Goal: Task Accomplishment & Management: Manage account settings

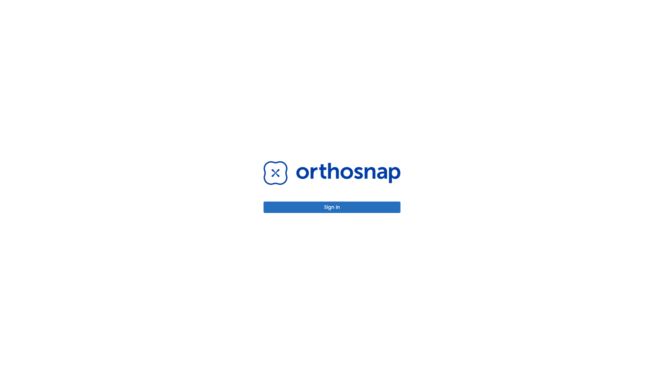
click at [332, 207] on button "Sign in" at bounding box center [332, 206] width 137 height 11
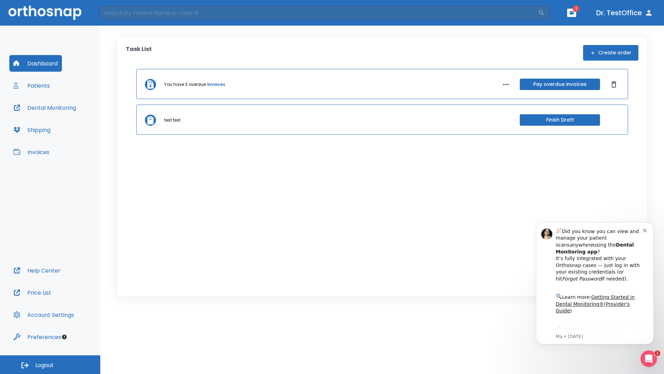
click at [50, 364] on span "Logout" at bounding box center [44, 365] width 18 height 8
